Goal: Obtain resource: Download file/media

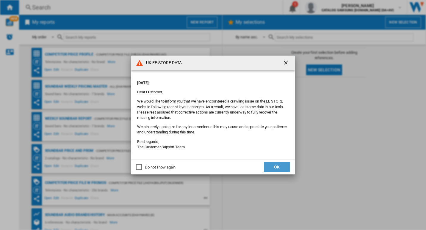
click at [271, 166] on button "OK" at bounding box center [277, 167] width 26 height 11
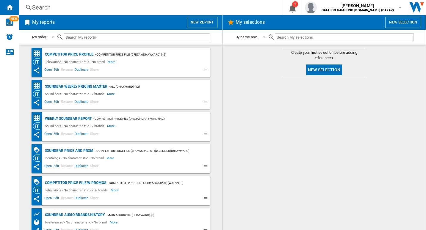
click at [90, 86] on div "Soundbar Weekly Pricing Master" at bounding box center [75, 86] width 64 height 7
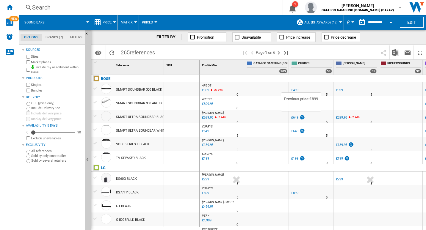
click at [302, 117] on img at bounding box center [302, 117] width 6 height 5
click at [55, 39] on md-tab-item "Brands (7)" at bounding box center [54, 37] width 25 height 7
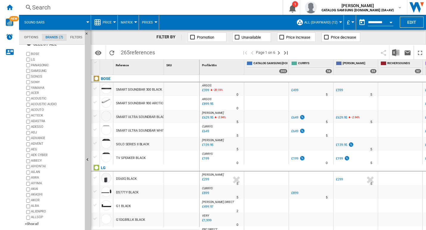
scroll to position [10, 0]
click at [34, 223] on div "+Show all" at bounding box center [53, 223] width 57 height 4
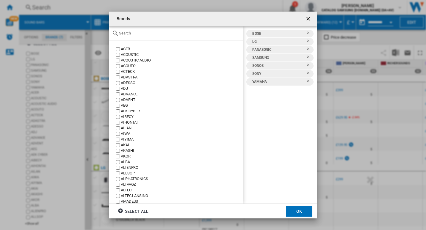
click at [309, 49] on ng-md-icon "Remove" at bounding box center [309, 50] width 7 height 7
click at [307, 41] on ng-md-icon "Remove" at bounding box center [309, 42] width 7 height 7
click at [309, 31] on ng-md-icon "Remove" at bounding box center [309, 34] width 7 height 7
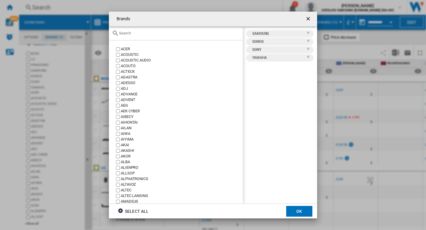
click at [308, 40] on ng-md-icon "Remove" at bounding box center [309, 42] width 7 height 7
click at [309, 40] on ng-md-icon "Remove" at bounding box center [309, 42] width 7 height 7
drag, startPoint x: 307, startPoint y: 40, endPoint x: 288, endPoint y: 95, distance: 58.4
click at [307, 41] on ng-md-icon "Remove" at bounding box center [309, 42] width 7 height 7
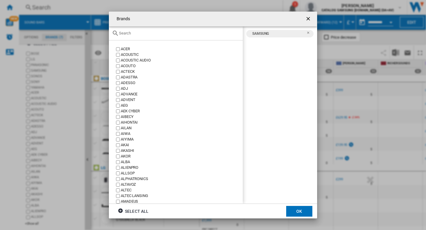
click at [299, 210] on button "OK" at bounding box center [299, 211] width 26 height 11
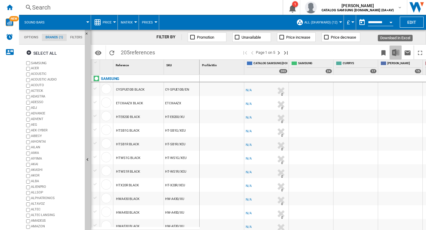
click at [395, 55] on img "Download in Excel" at bounding box center [395, 52] width 7 height 7
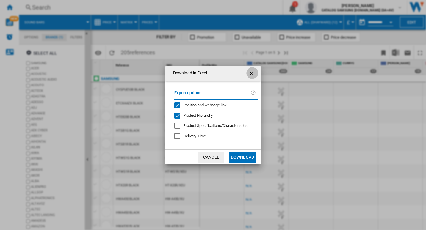
click at [251, 75] on ng-md-icon "getI18NText('BUTTONS.CLOSE_DIALOG')" at bounding box center [251, 73] width 7 height 7
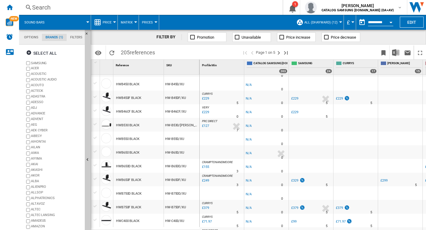
click at [385, 21] on button "Open calendar" at bounding box center [390, 21] width 11 height 11
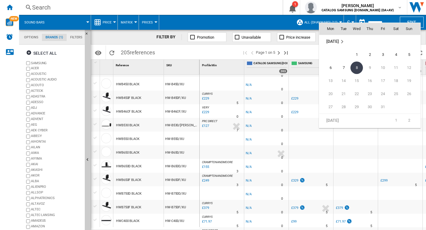
click at [393, 22] on div at bounding box center [213, 115] width 426 height 230
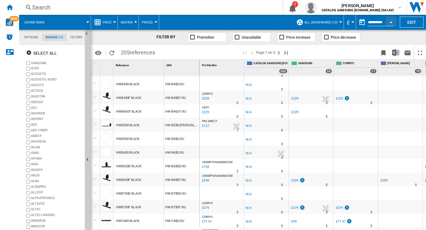
click at [204, 36] on span "Promotion" at bounding box center [205, 37] width 17 height 4
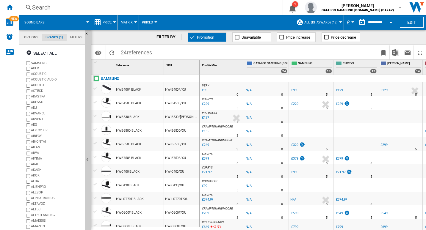
click at [194, 36] on ng-md-icon at bounding box center [192, 37] width 6 height 6
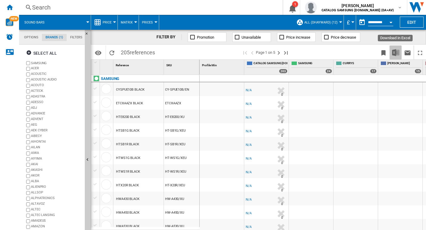
click at [399, 54] on img "Download in Excel" at bounding box center [395, 52] width 7 height 7
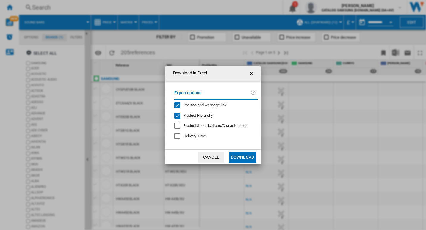
click at [243, 163] on button "Download" at bounding box center [242, 157] width 27 height 11
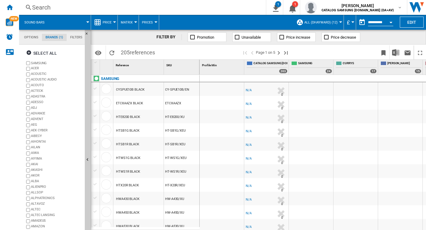
click at [191, 139] on div "HT-SB1R/XEU" at bounding box center [181, 144] width 35 height 14
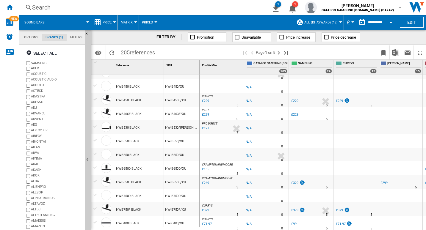
scroll to position [238, 0]
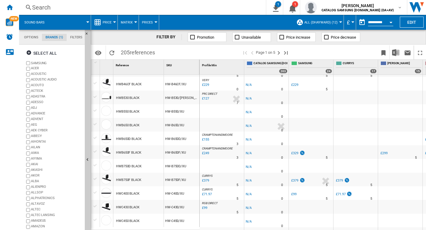
drag, startPoint x: 177, startPoint y: 207, endPoint x: 213, endPoint y: 203, distance: 36.3
click at [213, 203] on div "1 Reference 1 SKU 1 SAMSUNG CYSPUE10B BLACK CY-SPUE10B/EN ETCXAAZX BLACK ETCXAA…" at bounding box center [258, 145] width 334 height 170
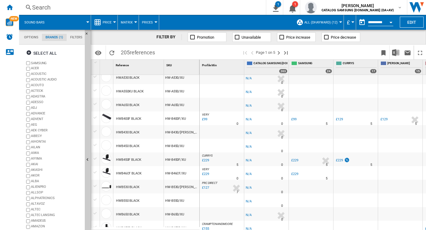
scroll to position [208, 0]
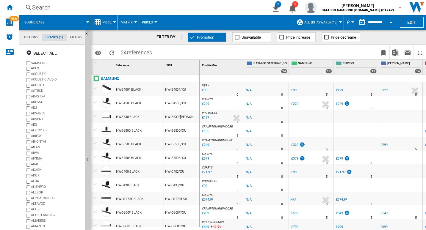
click at [36, 19] on button "Sound bars" at bounding box center [37, 22] width 26 height 15
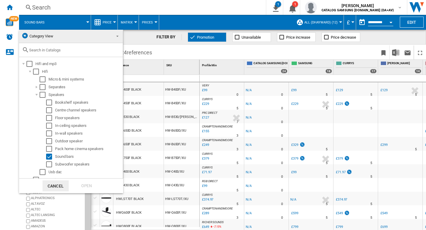
click at [11, 9] on md-backdrop at bounding box center [213, 115] width 426 height 230
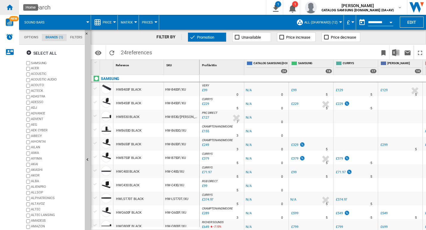
click at [11, 10] on ng-md-icon "Home" at bounding box center [9, 7] width 7 height 7
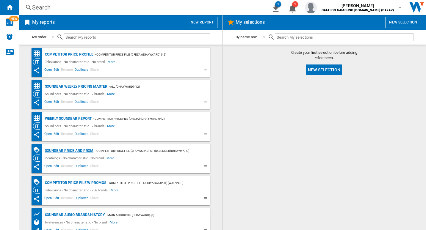
click at [74, 149] on div "Soundbar Price and Prom" at bounding box center [68, 150] width 50 height 7
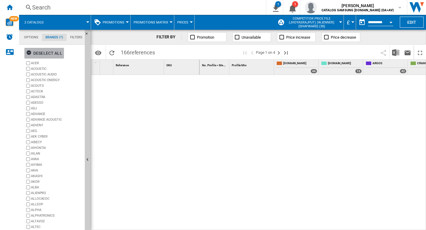
click at [29, 51] on ng-md-icon "button" at bounding box center [29, 53] width 7 height 7
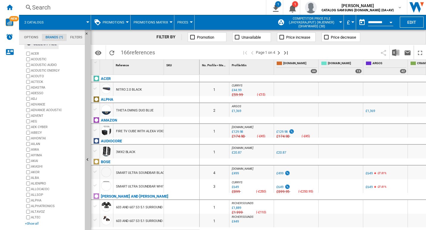
click at [32, 225] on div "+Show all" at bounding box center [53, 223] width 57 height 4
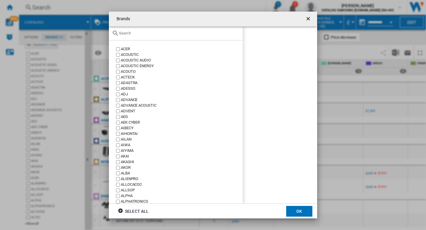
click at [146, 34] on input "Brands ACER ..." at bounding box center [179, 33] width 121 height 4
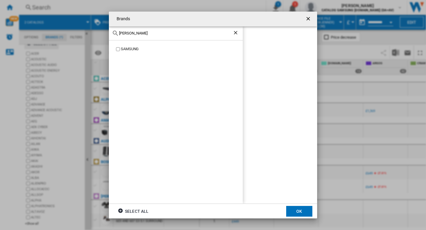
type input "[PERSON_NAME]"
click at [129, 52] on div "SAMSUNG" at bounding box center [182, 49] width 122 height 6
drag, startPoint x: 304, startPoint y: 210, endPoint x: 301, endPoint y: 211, distance: 3.2
click at [303, 210] on button "OK" at bounding box center [299, 211] width 26 height 11
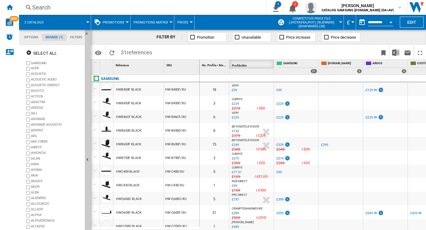
drag, startPoint x: 247, startPoint y: 65, endPoint x: 247, endPoint y: 82, distance: 17.2
click at [247, 82] on div "No. Profile < Me 1 Profile Min 1 SAMSUNG 21 [DOMAIN_NAME] 3 [GEOGRAPHIC_DATA] 5…" at bounding box center [312, 145] width 226 height 170
click at [396, 53] on img "Download in Excel" at bounding box center [395, 52] width 7 height 7
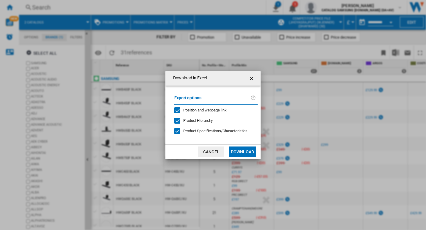
click at [241, 152] on button "Download" at bounding box center [242, 152] width 27 height 11
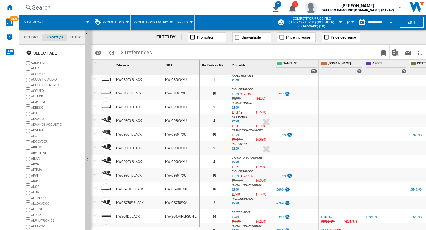
scroll to position [130, 0]
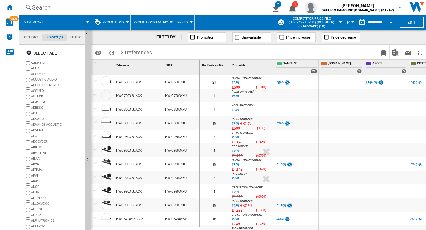
click at [266, 152] on div at bounding box center [266, 152] width 12 height 14
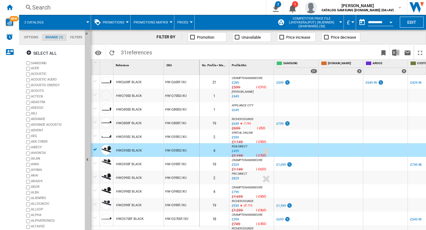
click at [261, 155] on span "-£700" at bounding box center [261, 156] width 8 height 4
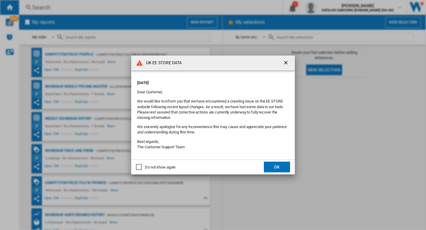
click at [272, 165] on button "OK" at bounding box center [277, 167] width 26 height 11
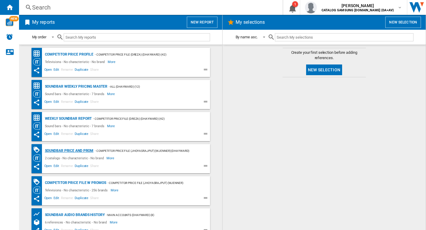
click at [75, 151] on div "Soundbar Price and Prom" at bounding box center [68, 150] width 50 height 7
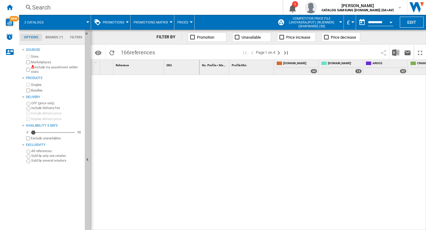
click at [47, 37] on md-tab-item "Brands (*)" at bounding box center [54, 37] width 25 height 7
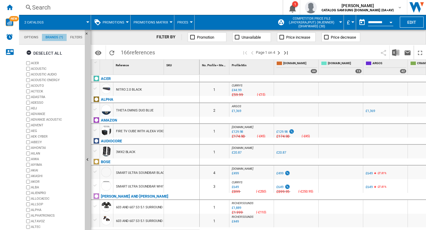
scroll to position [23, 0]
click at [31, 54] on ng-md-icon "button" at bounding box center [29, 53] width 7 height 7
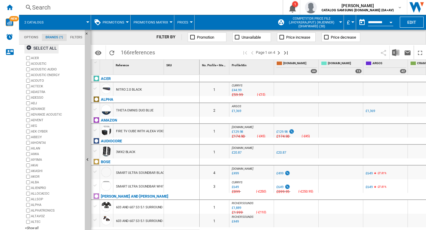
scroll to position [10, 0]
click at [40, 226] on div "+Show all" at bounding box center [53, 223] width 57 height 4
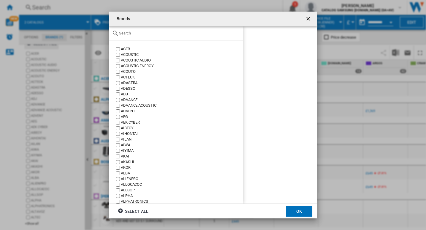
click at [162, 36] on div at bounding box center [176, 33] width 134 height 14
click at [132, 32] on input "text" at bounding box center [179, 33] width 121 height 4
type input "A"
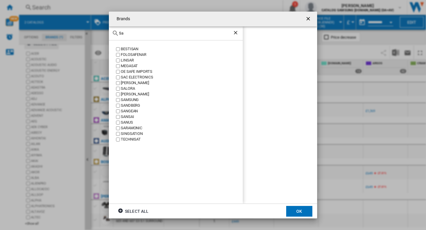
type input "Sa"
click at [292, 213] on button "OK" at bounding box center [299, 211] width 26 height 11
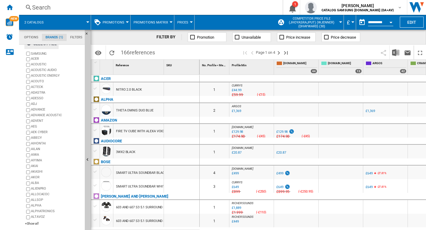
scroll to position [0, 0]
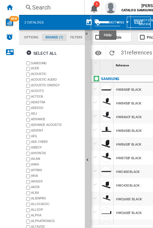
click at [86, 33] on ng-md-icon "Hide" at bounding box center [88, 35] width 7 height 7
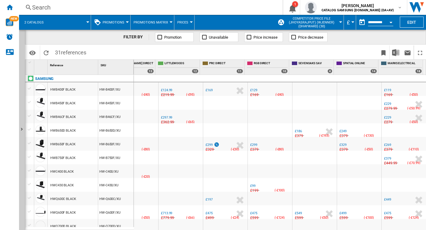
scroll to position [0, 855]
click at [266, 143] on div "UK RGB DIRECT -1.0 % £299 % N/A £379 ( -£80 ) RGB DIRECT : UK RGB DIRECT" at bounding box center [270, 145] width 42 height 14
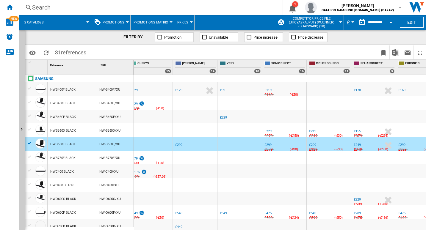
scroll to position [0, 0]
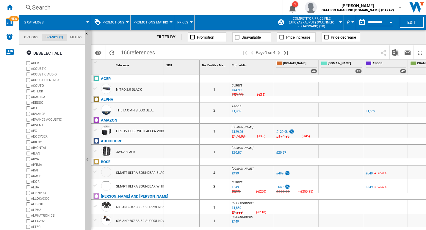
scroll to position [0, 561]
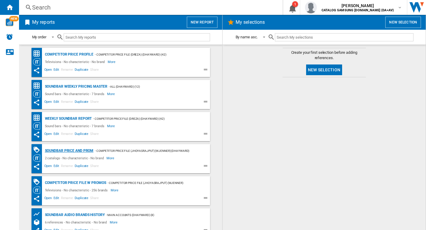
click at [64, 154] on div "Soundbar Price and Prom" at bounding box center [68, 150] width 50 height 7
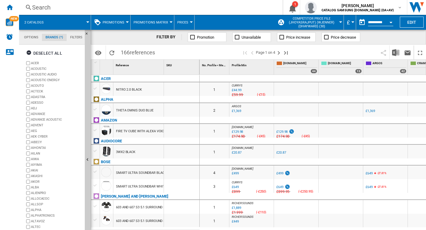
scroll to position [10, 0]
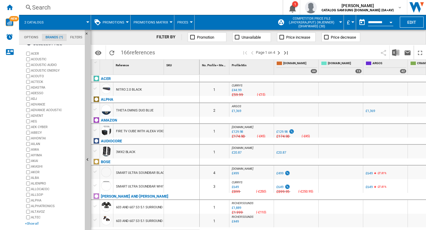
click at [34, 224] on div "+Show all" at bounding box center [53, 223] width 57 height 4
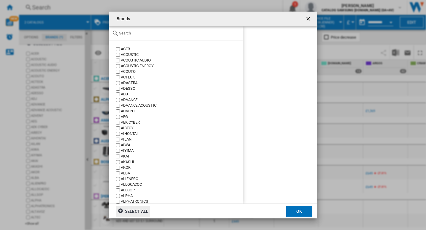
click at [171, 33] on input "Brands ACER ..." at bounding box center [179, 33] width 121 height 4
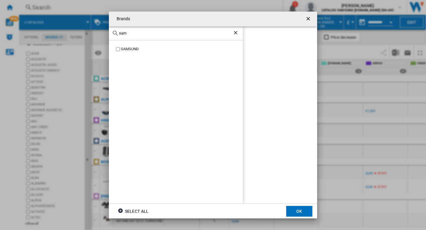
type input "sam"
click at [153, 50] on div "SAMSUNG" at bounding box center [182, 49] width 122 height 6
click at [305, 211] on button "OK" at bounding box center [299, 211] width 26 height 11
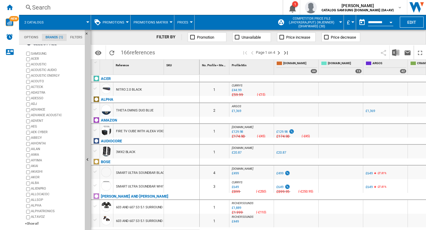
scroll to position [0, 0]
